Goal: Transaction & Acquisition: Purchase product/service

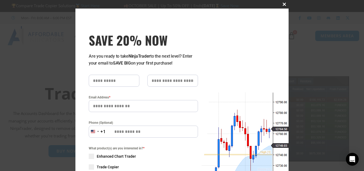
click at [283, 5] on span "SAVE 20% NOW popup" at bounding box center [284, 4] width 9 height 3
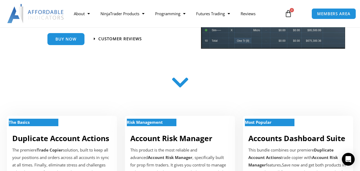
scroll to position [106, 0]
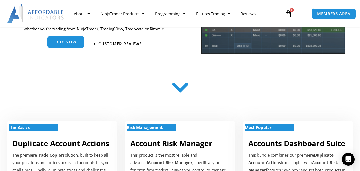
click at [71, 47] on link "Buy Now" at bounding box center [65, 42] width 37 height 12
